Goal: Information Seeking & Learning: Find specific page/section

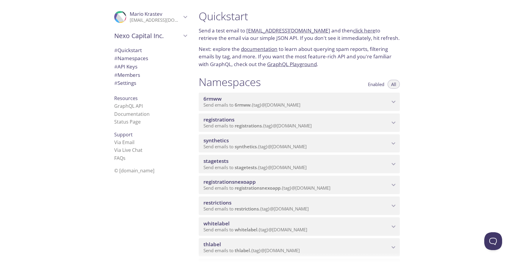
click at [267, 145] on span "Send emails to synthetics . {tag} @[DOMAIN_NAME]" at bounding box center [255, 146] width 103 height 6
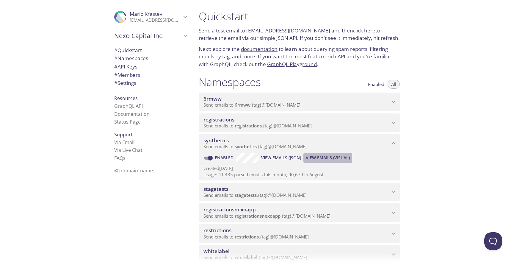
click at [314, 160] on span "View Emails (Visual)" at bounding box center [328, 157] width 44 height 7
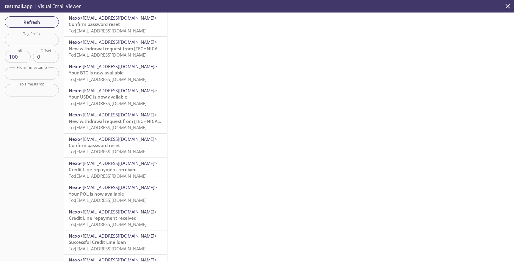
click at [43, 46] on div "Refresh Filters Tag Prefix Tag Prefix Limit 100 Limit Offset 0 Offset From Time…" at bounding box center [32, 137] width 64 height 249
click at [43, 43] on input "text" at bounding box center [32, 40] width 54 height 12
paste input "synthtestforgot2"
type input "synthtestforgot2"
click at [40, 16] on button "Refresh" at bounding box center [32, 21] width 54 height 11
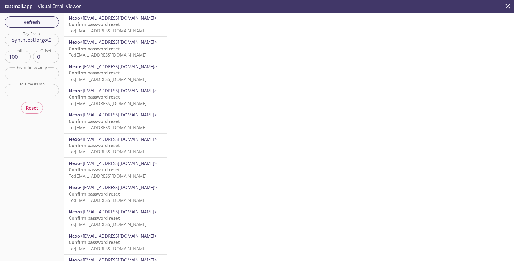
click at [103, 27] on span "Confirm password reset" at bounding box center [94, 24] width 51 height 6
